Goal: Transaction & Acquisition: Book appointment/travel/reservation

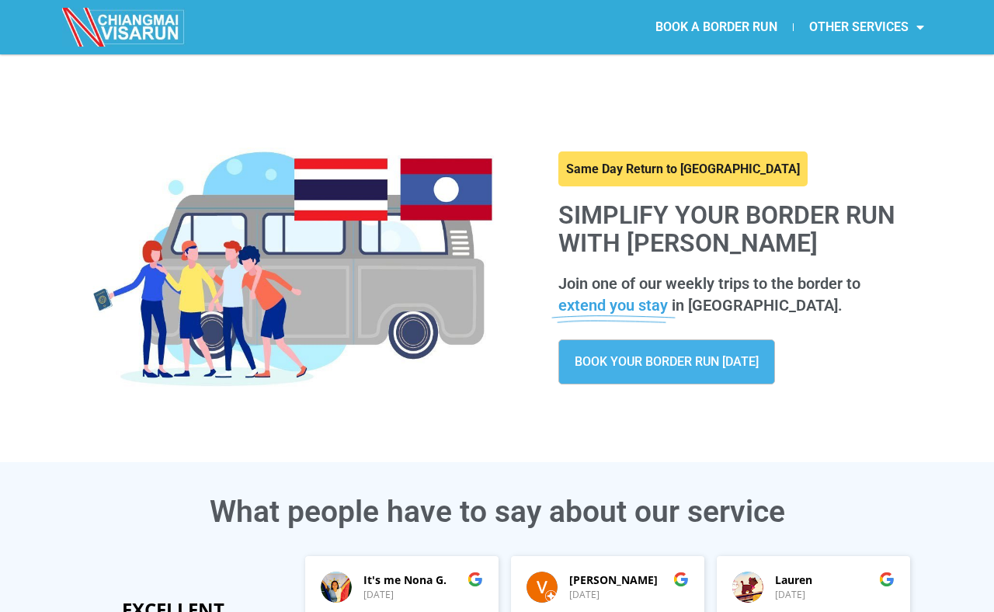
click at [693, 371] on link "BOOK YOUR BORDER RUN TODAY" at bounding box center [666, 361] width 217 height 45
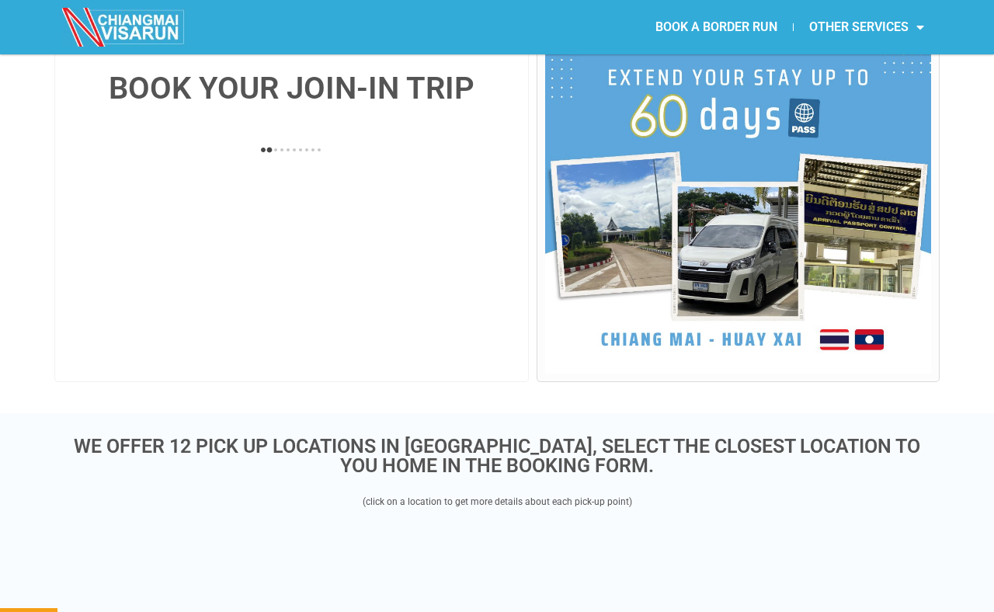
scroll to position [302, 0]
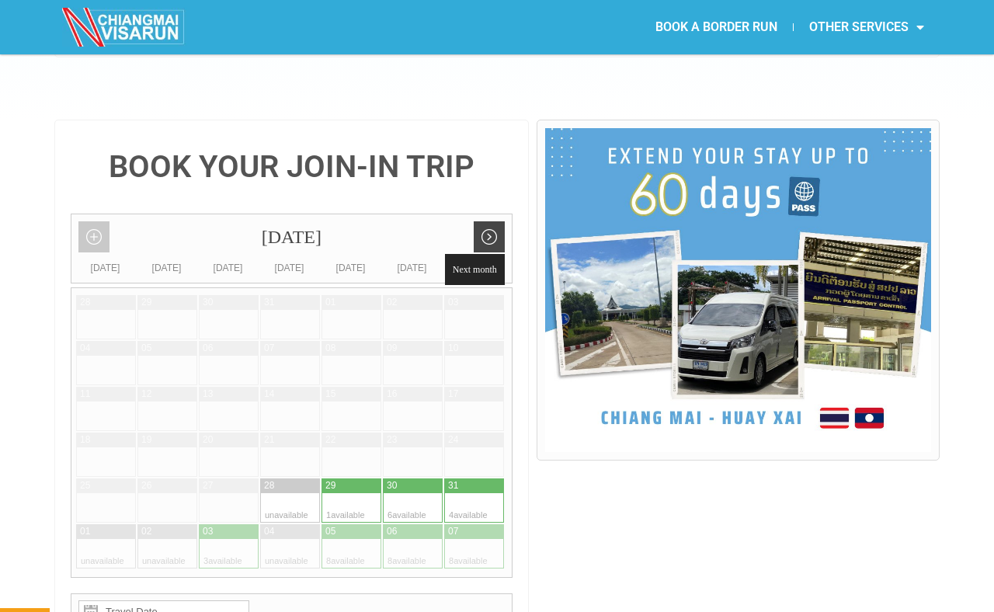
click at [497, 221] on link "Next month" at bounding box center [489, 236] width 31 height 31
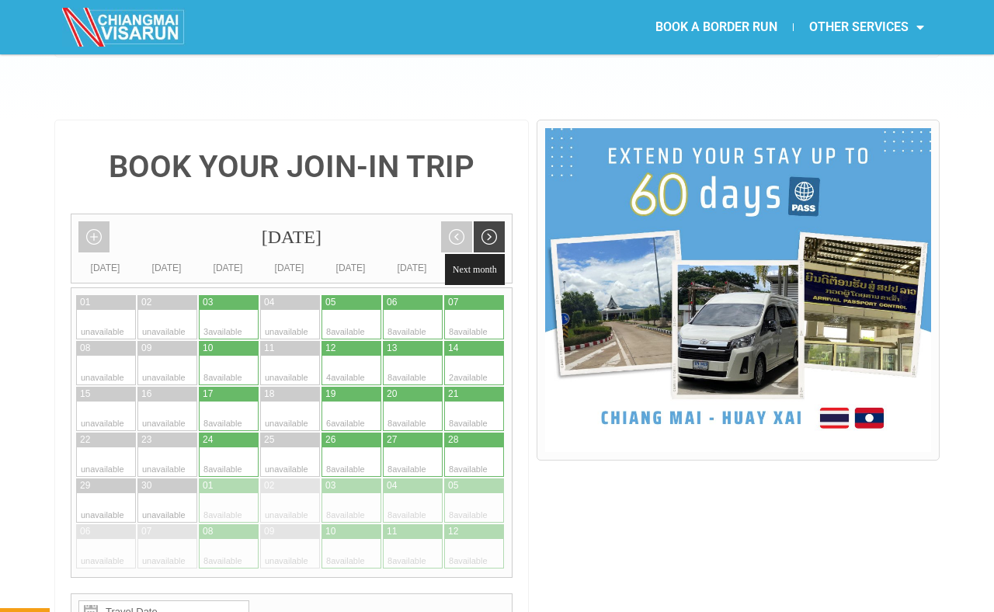
click at [486, 221] on link "Next month" at bounding box center [489, 236] width 31 height 31
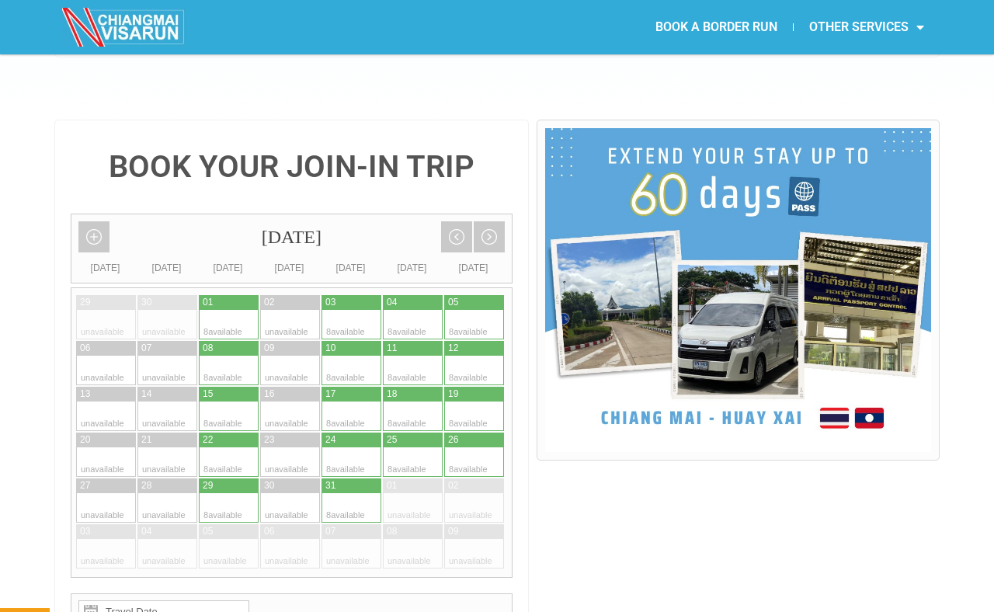
click at [223, 310] on div at bounding box center [214, 324] width 30 height 29
type input "[DATE]"
radio input "true"
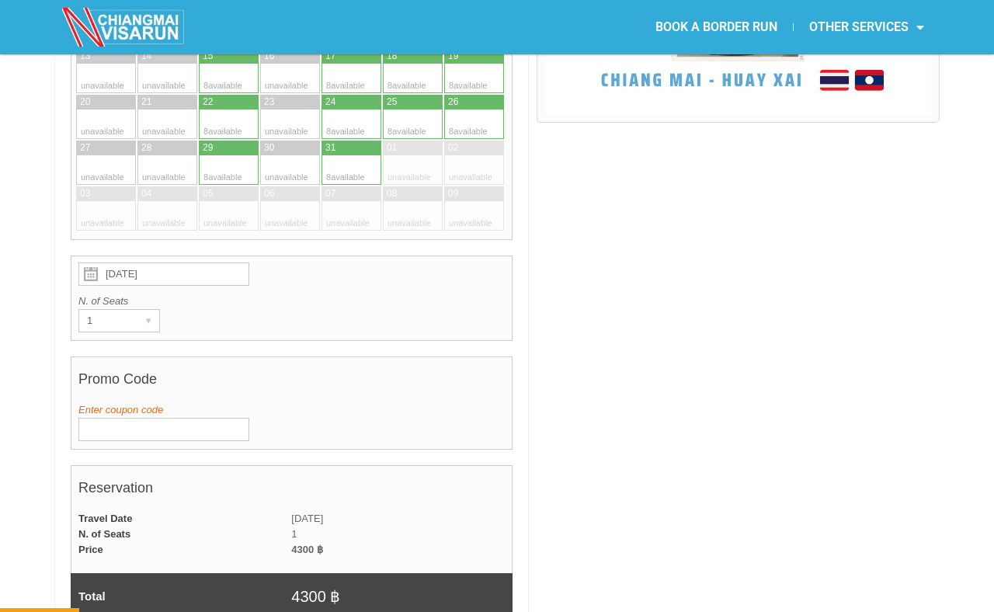
scroll to position [642, 0]
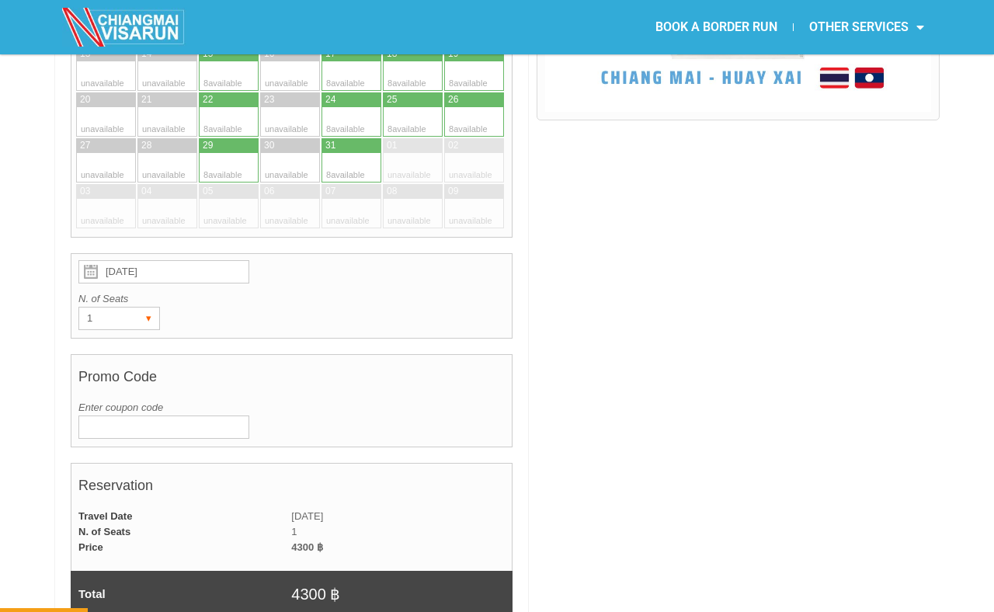
click at [146, 307] on div "▾" at bounding box center [148, 318] width 22 height 22
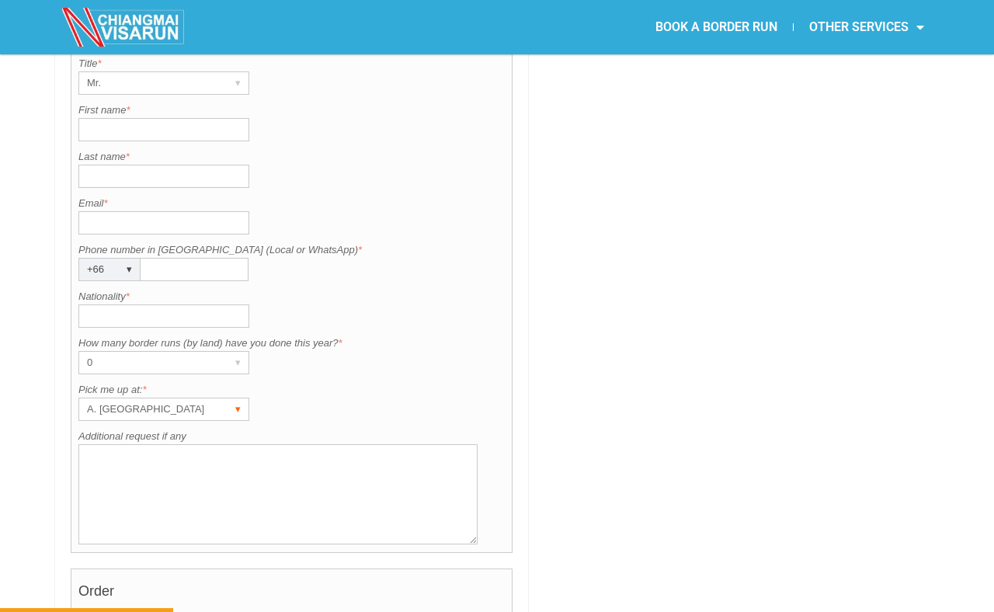
scroll to position [1264, 0]
click at [233, 399] on div "▾" at bounding box center [238, 410] width 22 height 22
click at [330, 383] on label "Pick me up at: *" at bounding box center [291, 391] width 426 height 16
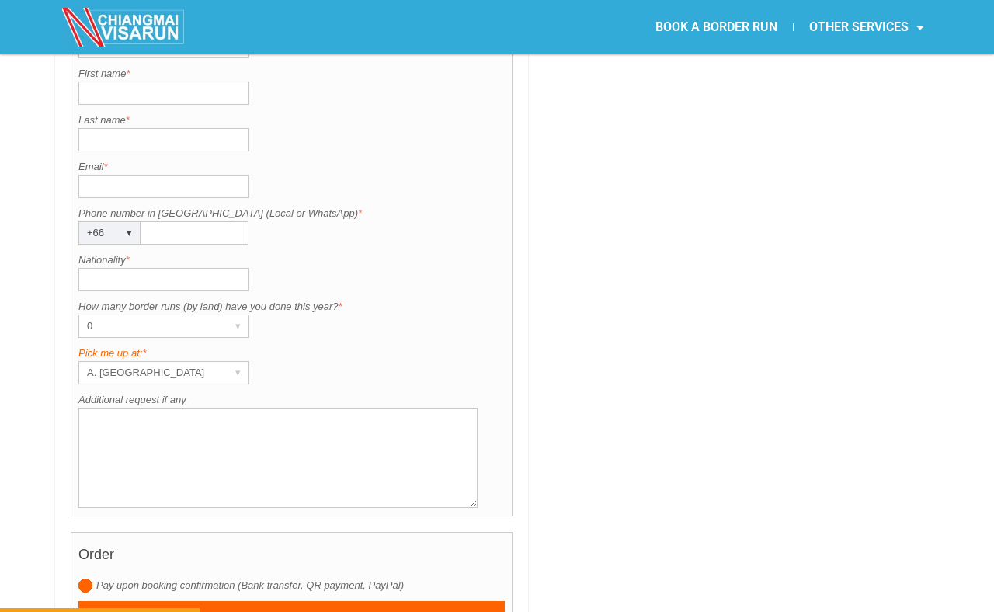
scroll to position [1233, 0]
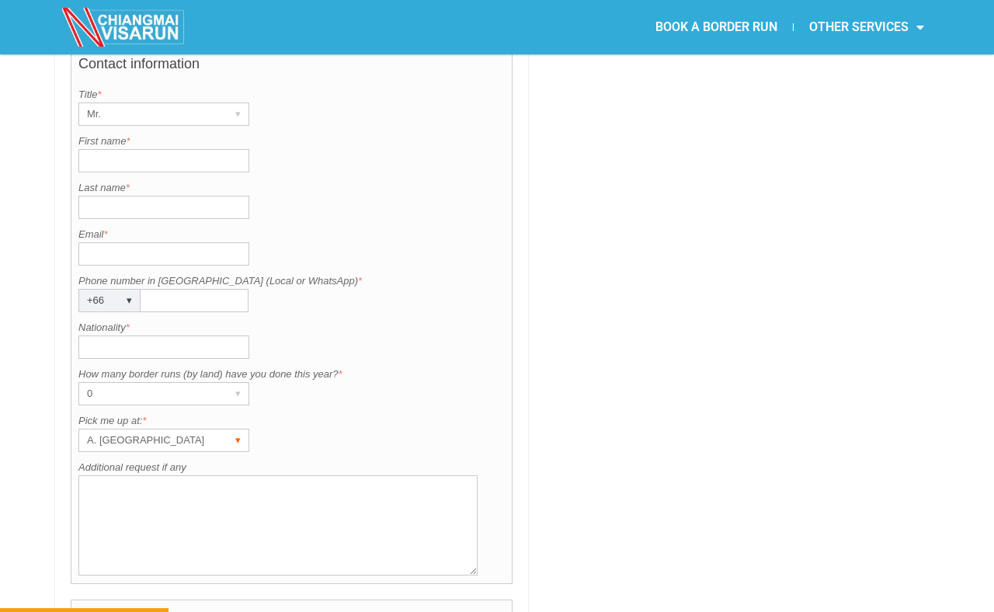
click at [224, 428] on div "A. [GEOGRAPHIC_DATA] ▾" at bounding box center [163, 439] width 171 height 23
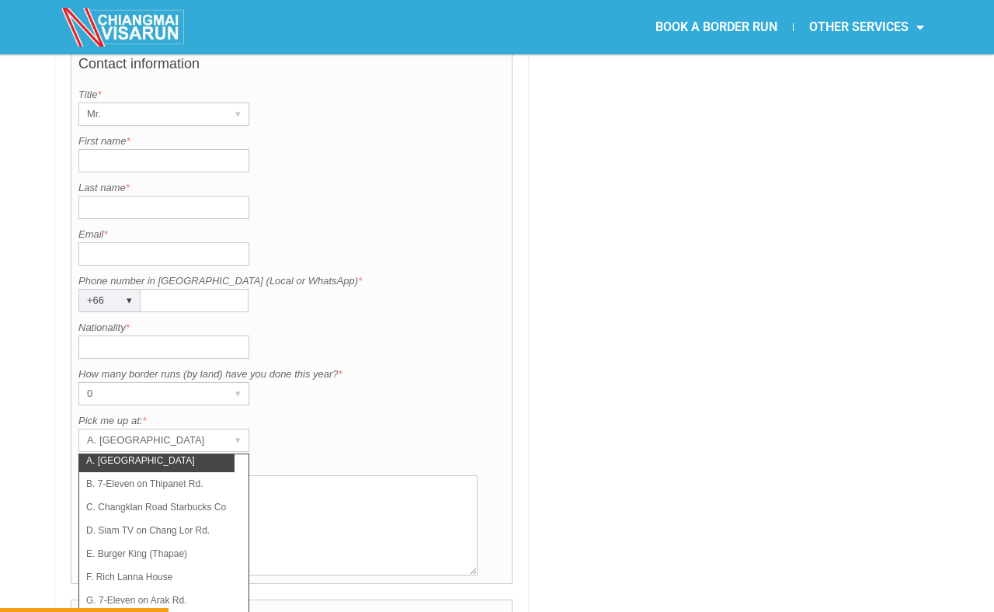
scroll to position [0, 0]
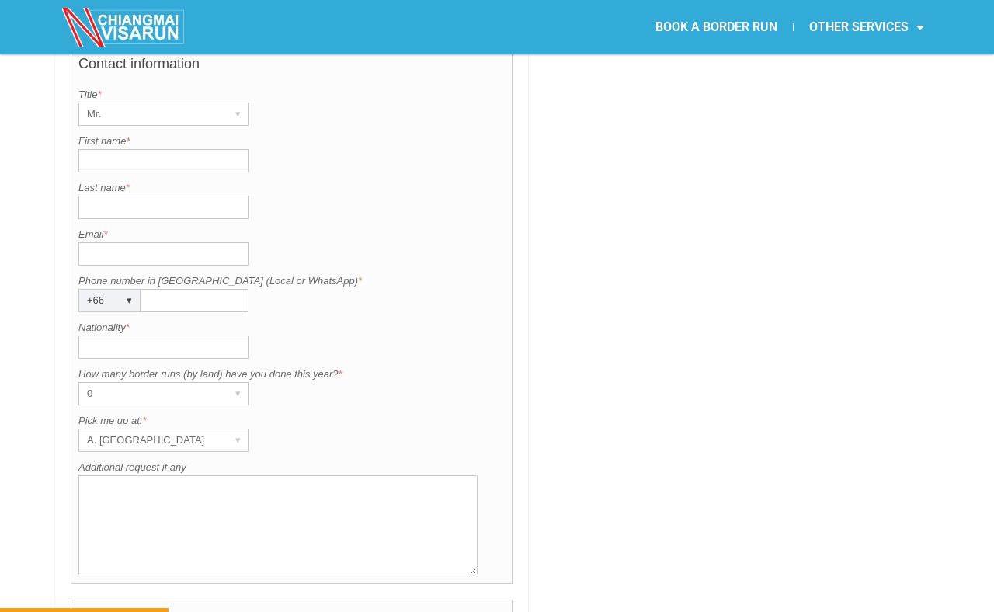
click at [341, 366] on div "How many border runs (by land) have you done this year? is required. How many b…" at bounding box center [291, 385] width 426 height 39
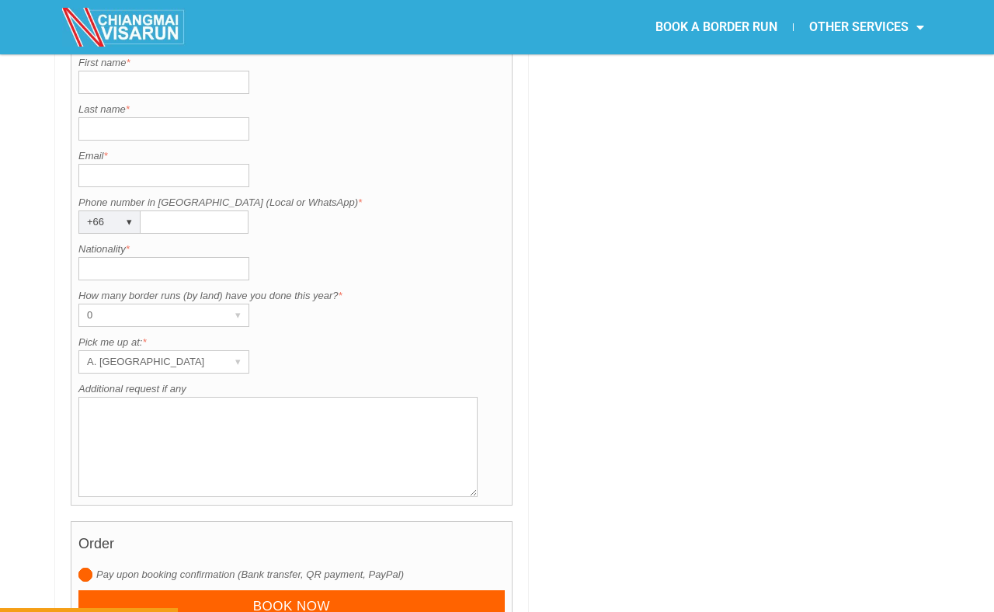
scroll to position [1314, 0]
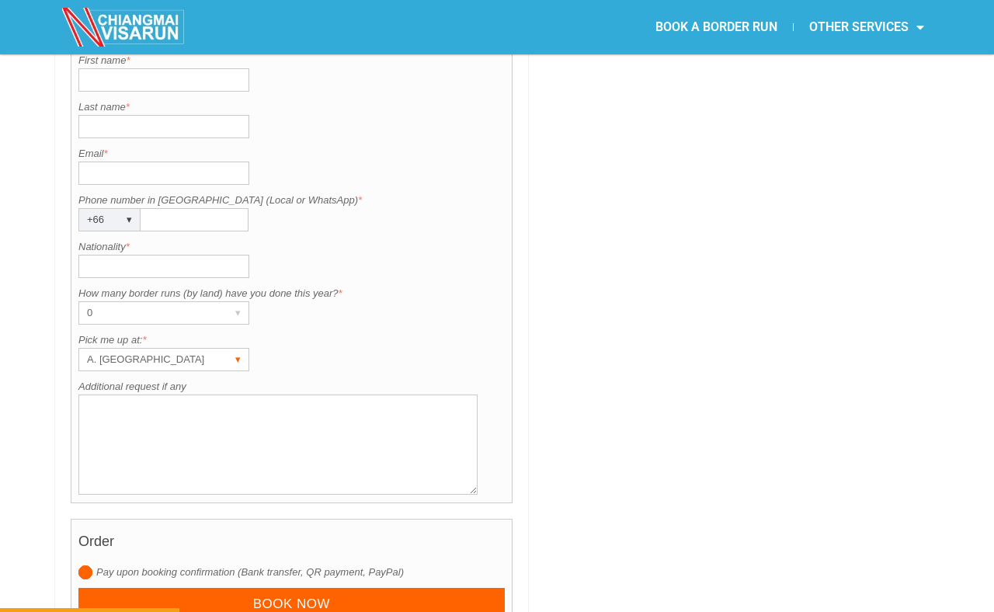
click at [233, 349] on div "▾" at bounding box center [238, 360] width 22 height 22
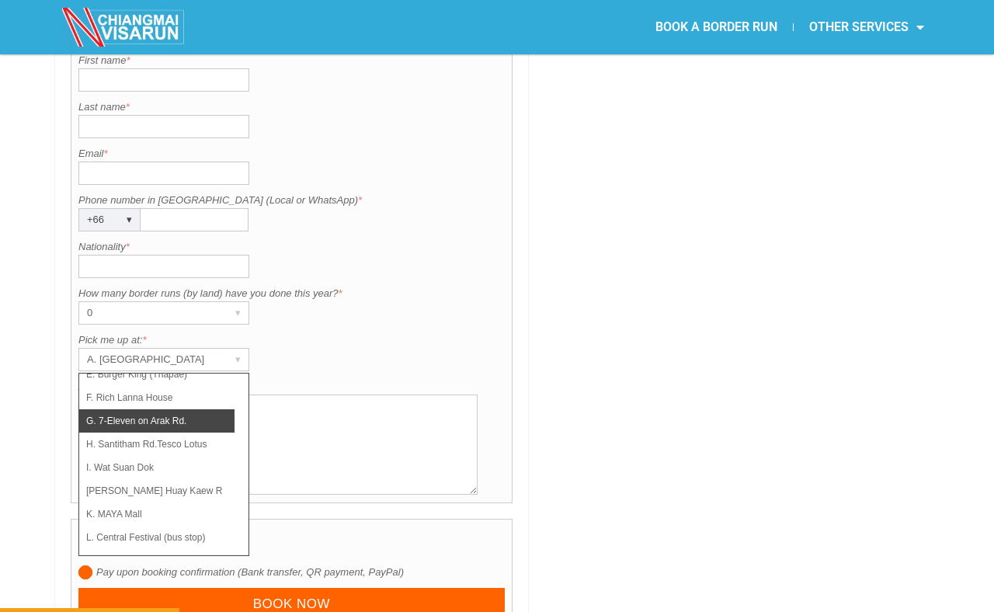
scroll to position [1323, 0]
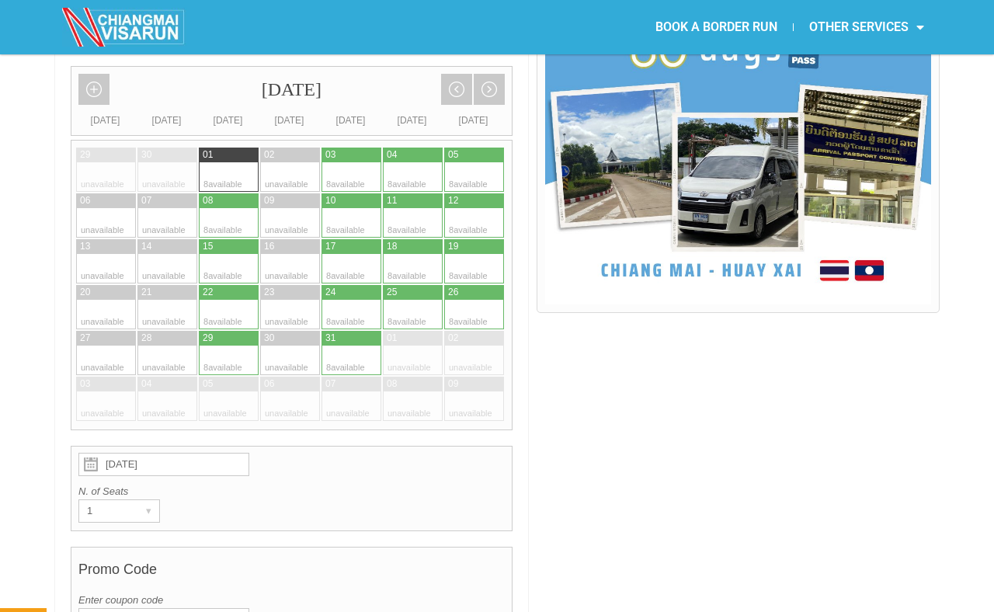
scroll to position [0, 0]
